Goal: Information Seeking & Learning: Learn about a topic

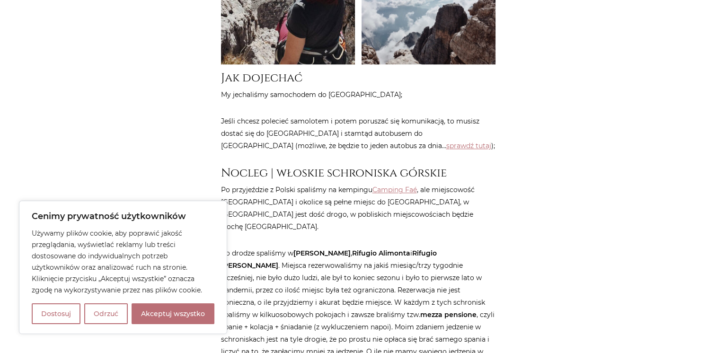
scroll to position [871, 0]
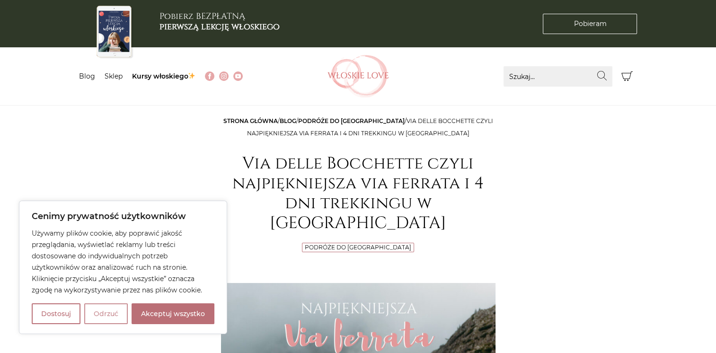
click at [114, 317] on button "Odrzuć" at bounding box center [106, 313] width 44 height 21
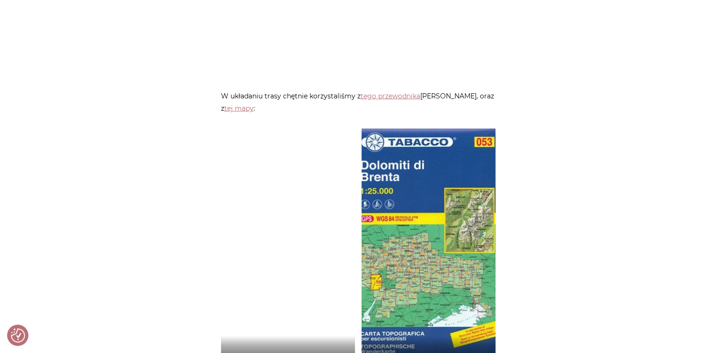
scroll to position [2197, 0]
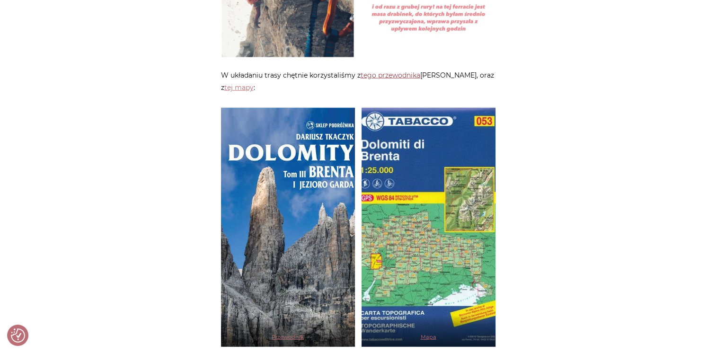
click at [394, 71] on link "tego przewodnika" at bounding box center [391, 75] width 60 height 9
